Goal: Transaction & Acquisition: Purchase product/service

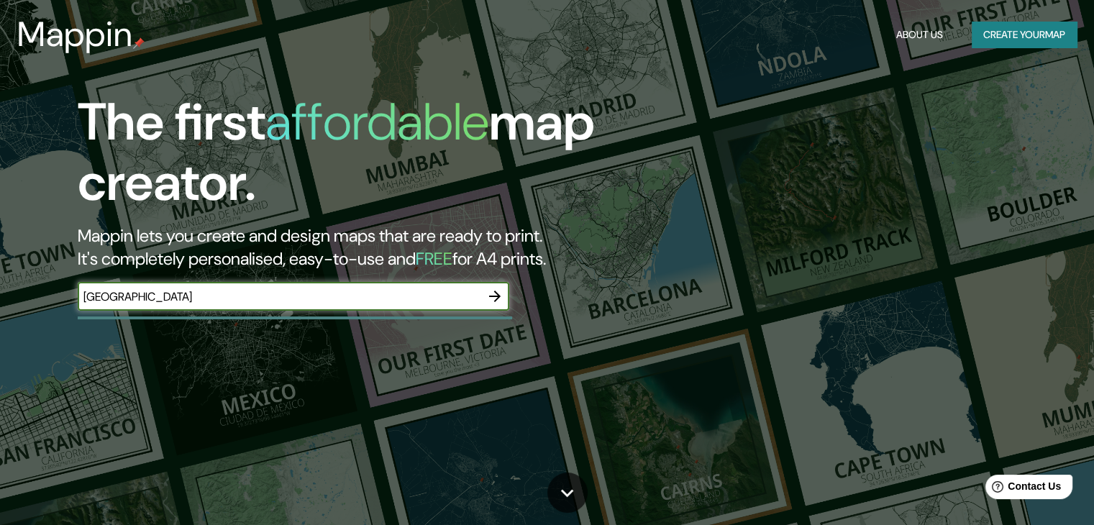
type input "[GEOGRAPHIC_DATA]"
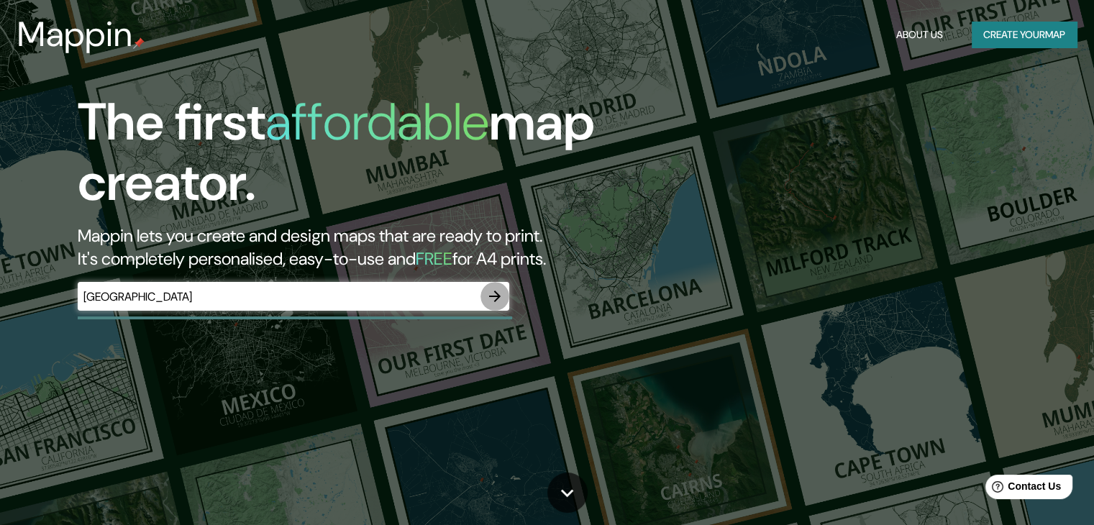
click at [492, 294] on icon "button" at bounding box center [494, 296] width 17 height 17
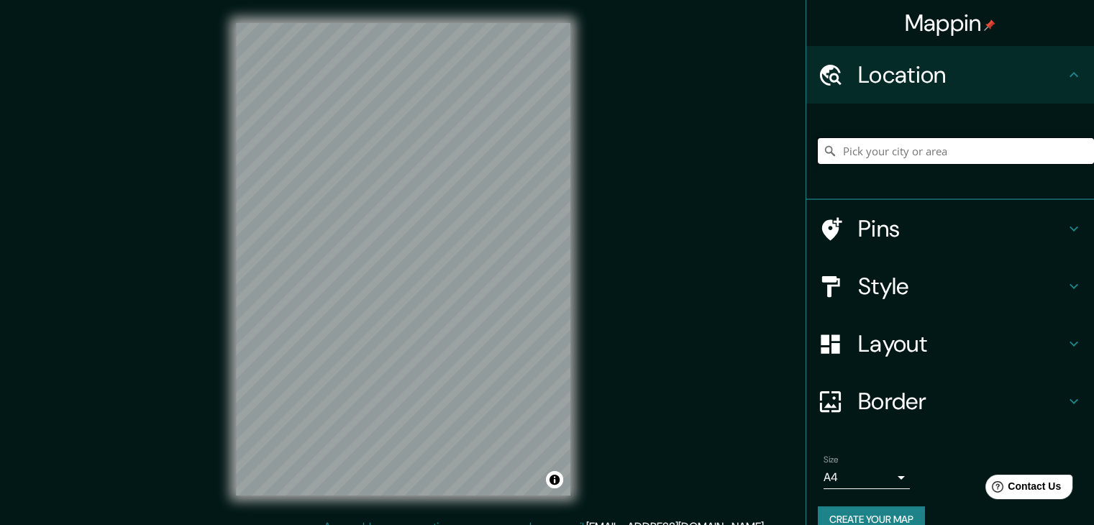
click at [849, 147] on input "Pick your city or area" at bounding box center [956, 151] width 276 height 26
click at [899, 150] on input "[GEOGRAPHIC_DATA], [GEOGRAPHIC_DATA]" at bounding box center [956, 151] width 276 height 26
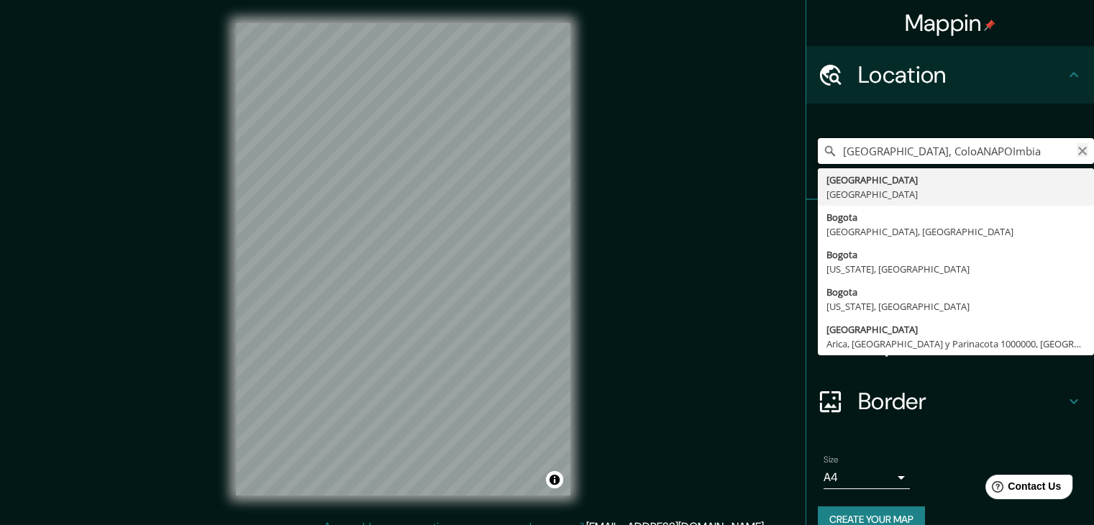
type input "[GEOGRAPHIC_DATA], ColoANAPOImbia"
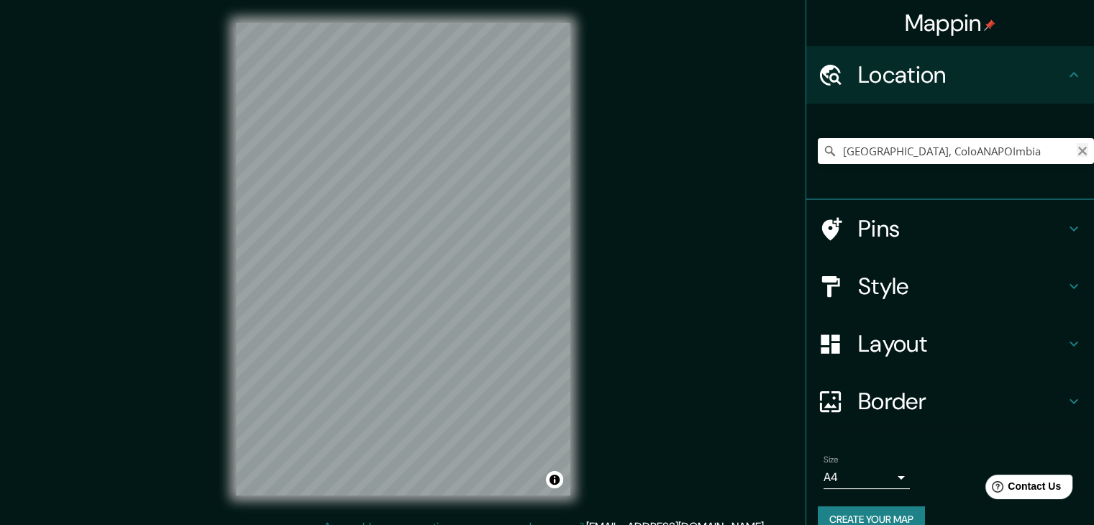
click at [1079, 150] on icon "Clear" at bounding box center [1083, 151] width 9 height 9
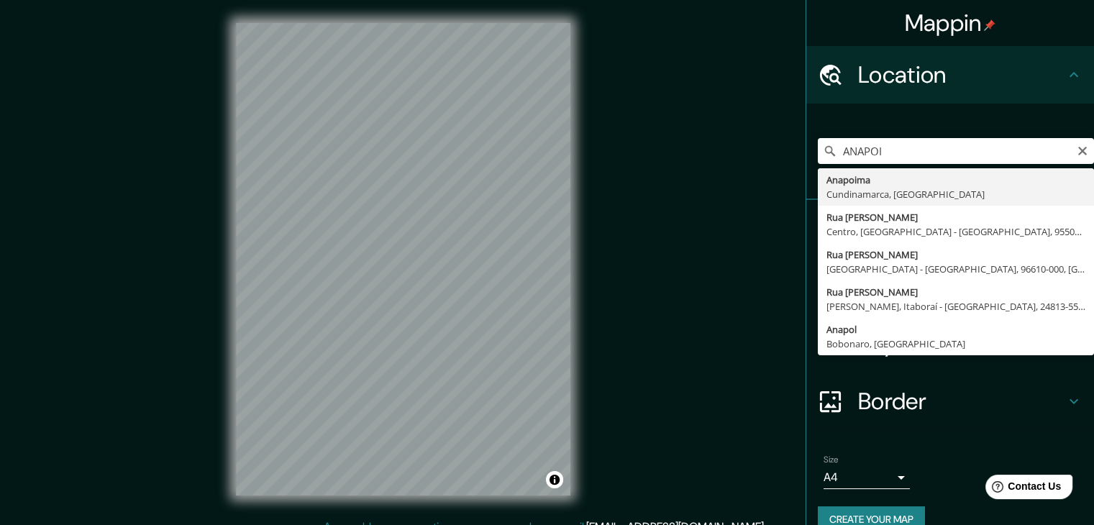
type input "Anapoima, [GEOGRAPHIC_DATA], [GEOGRAPHIC_DATA]"
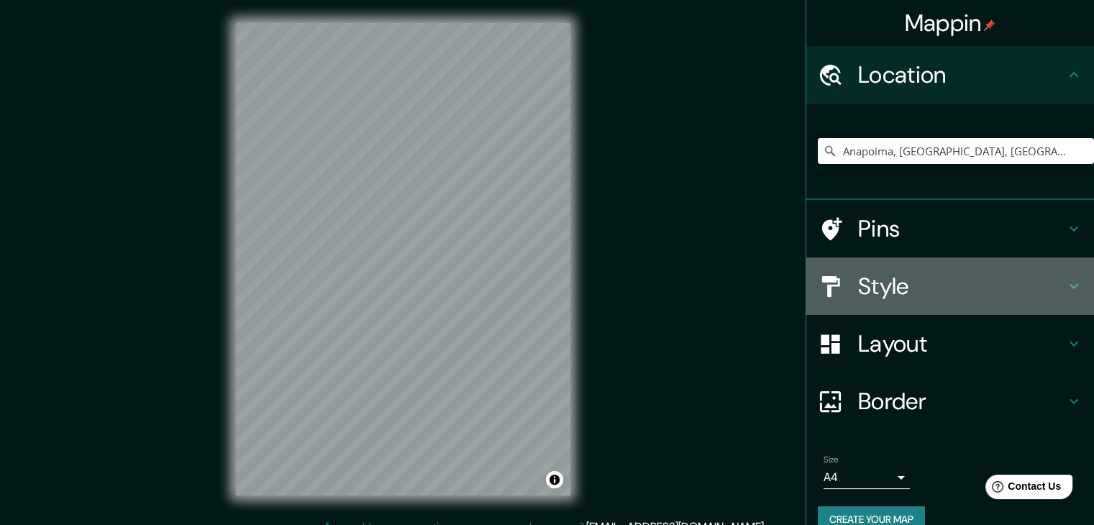
click at [886, 281] on h4 "Style" at bounding box center [961, 286] width 207 height 29
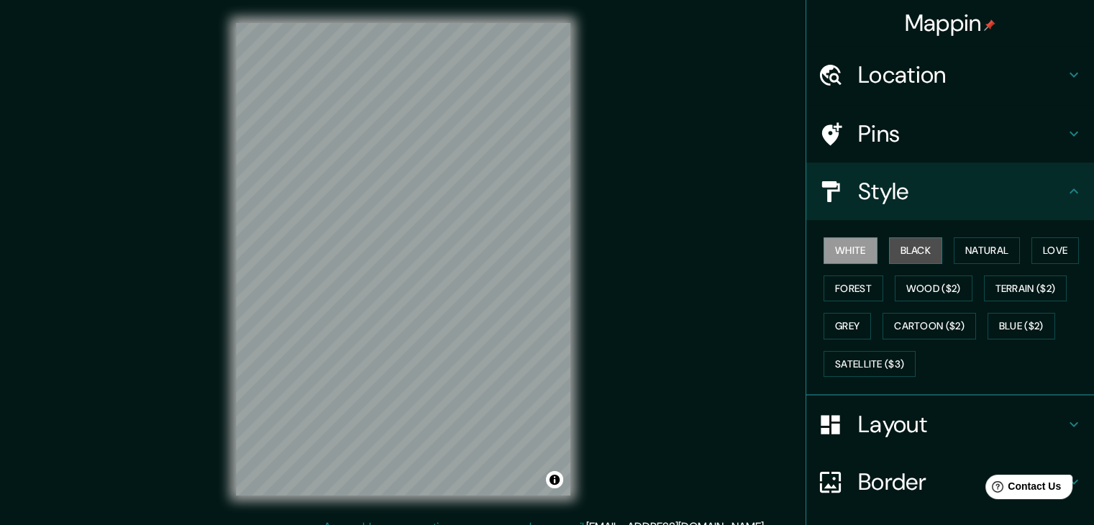
click at [892, 247] on button "Black" at bounding box center [916, 250] width 54 height 27
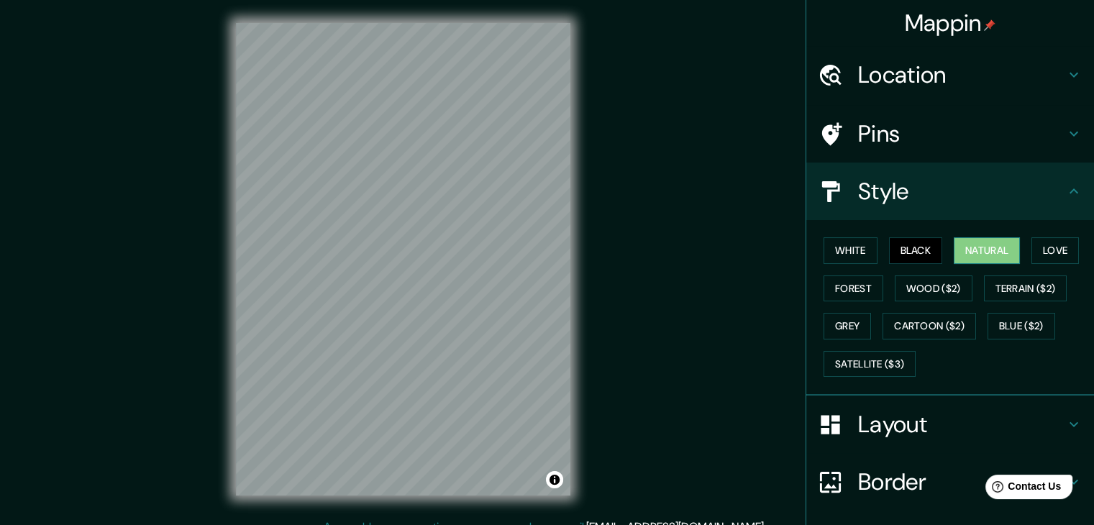
click at [954, 246] on button "Natural" at bounding box center [987, 250] width 66 height 27
click at [1048, 242] on button "Love" at bounding box center [1055, 250] width 47 height 27
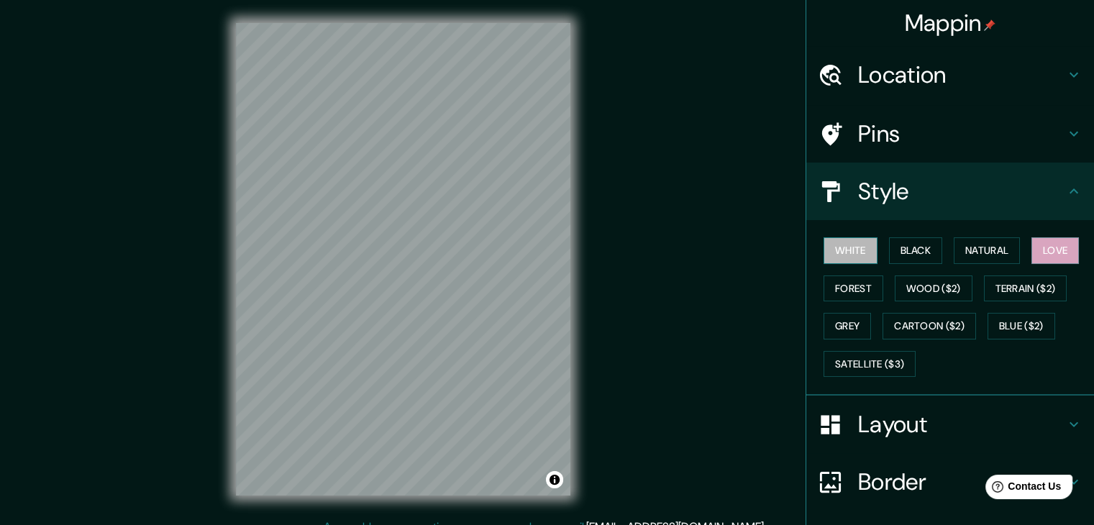
click at [838, 250] on button "White" at bounding box center [851, 250] width 54 height 27
click at [844, 286] on button "Forest" at bounding box center [854, 289] width 60 height 27
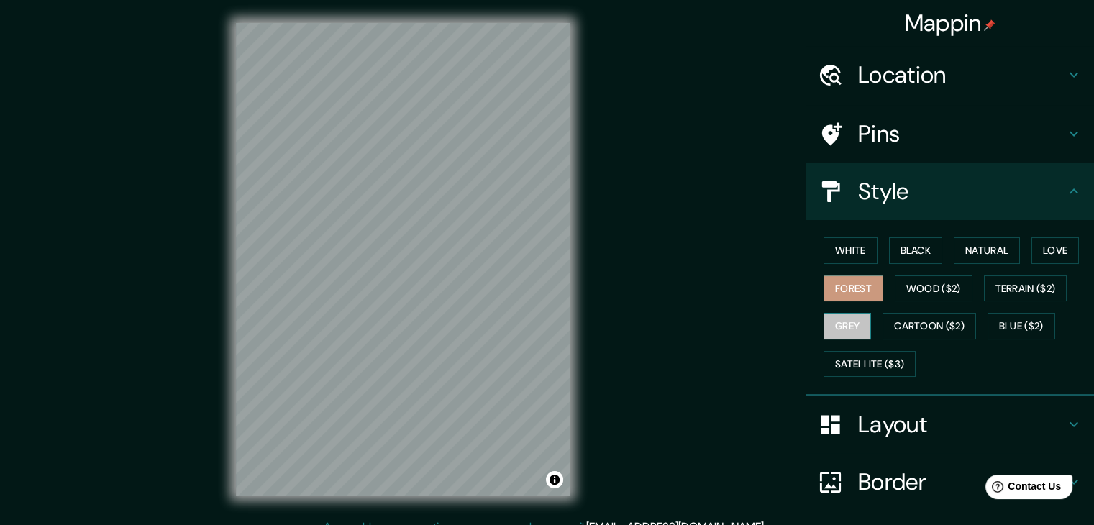
click at [846, 322] on button "Grey" at bounding box center [847, 326] width 47 height 27
click at [1008, 317] on button "Blue ($2)" at bounding box center [1022, 326] width 68 height 27
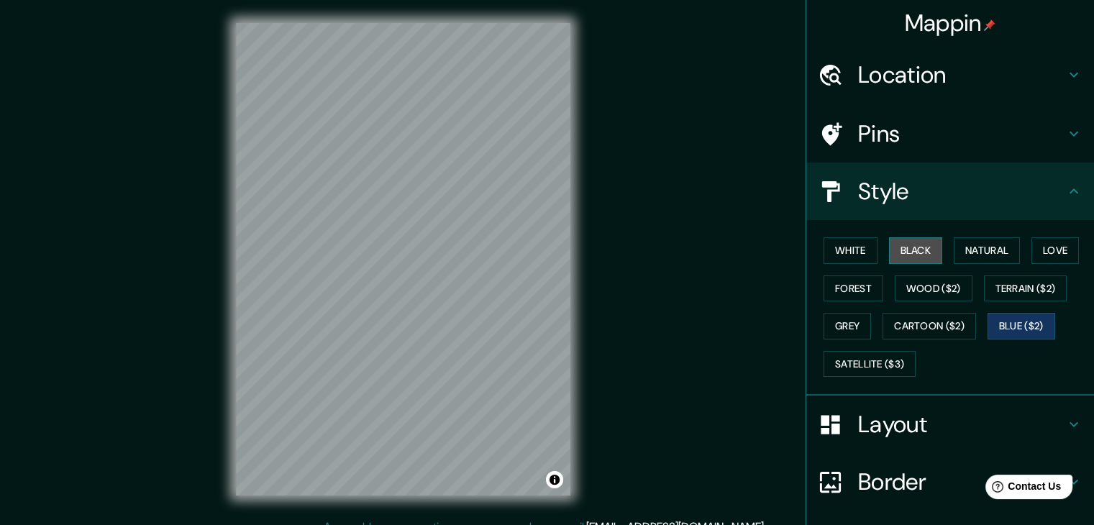
click at [923, 245] on button "Black" at bounding box center [916, 250] width 54 height 27
click at [838, 245] on button "White" at bounding box center [851, 250] width 54 height 27
